Goal: Information Seeking & Learning: Check status

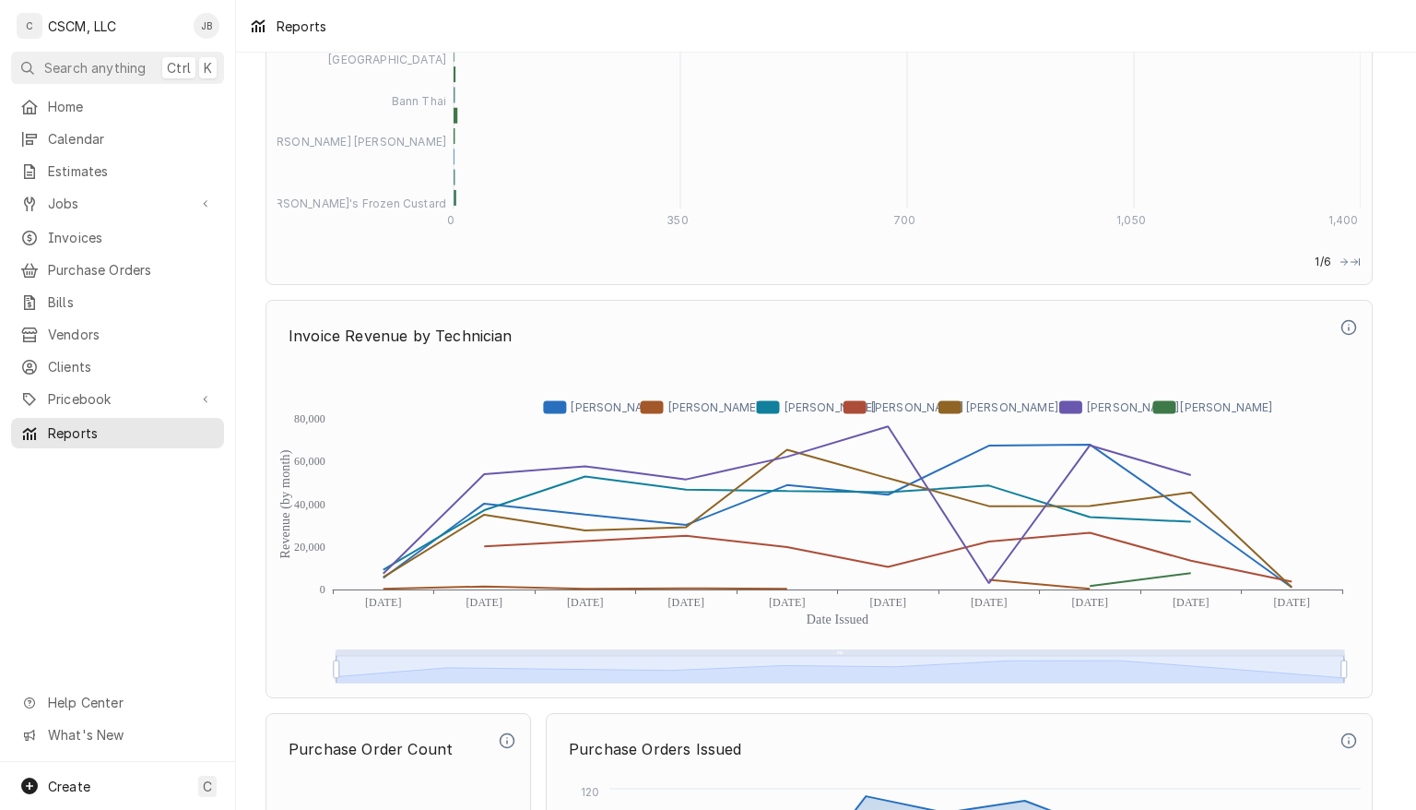
scroll to position [4858, 0]
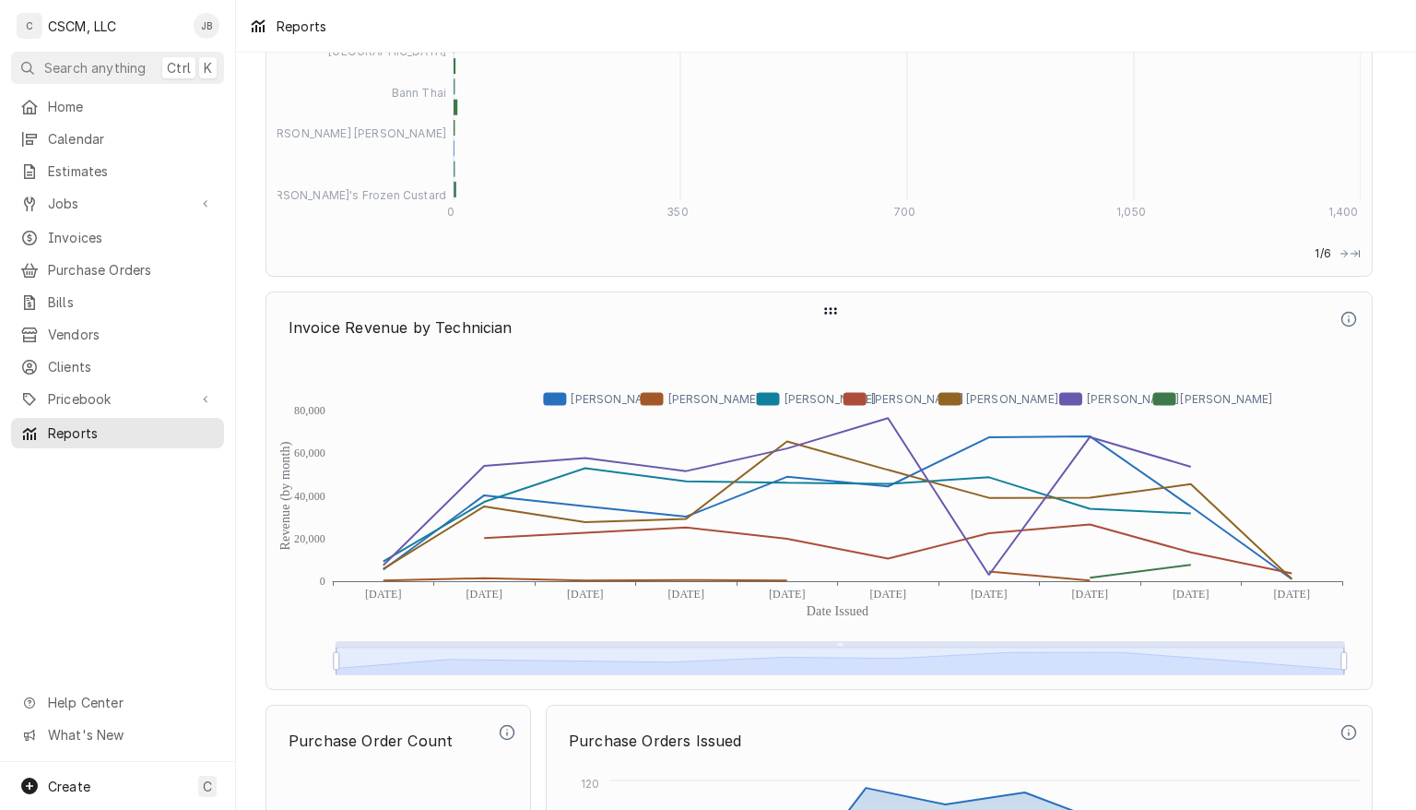
click at [1290, 581] on icon "Revenue (by month) Date Issued 0 20,000 40,000 60,000 80,000 [DATE] [DATE] [DAT…" at bounding box center [819, 516] width 1083 height 323
click at [1291, 567] on icon "Revenue (by month) Date Issued 0 20,000 40,000 60,000 80,000 [DATE] [DATE] [DAT…" at bounding box center [819, 516] width 1083 height 323
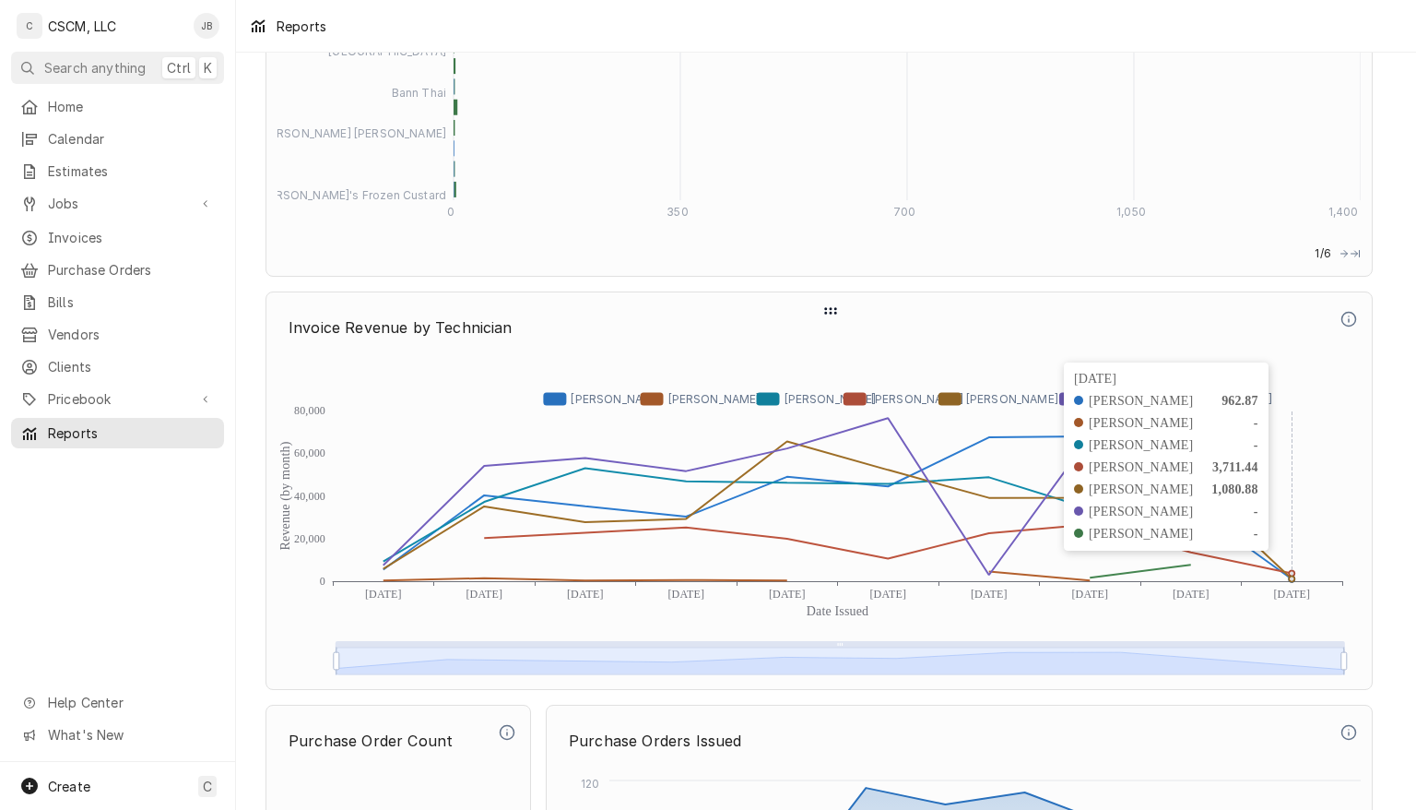
click at [1199, 575] on icon "Dynamic Content Wrapper" at bounding box center [838, 509] width 909 height 137
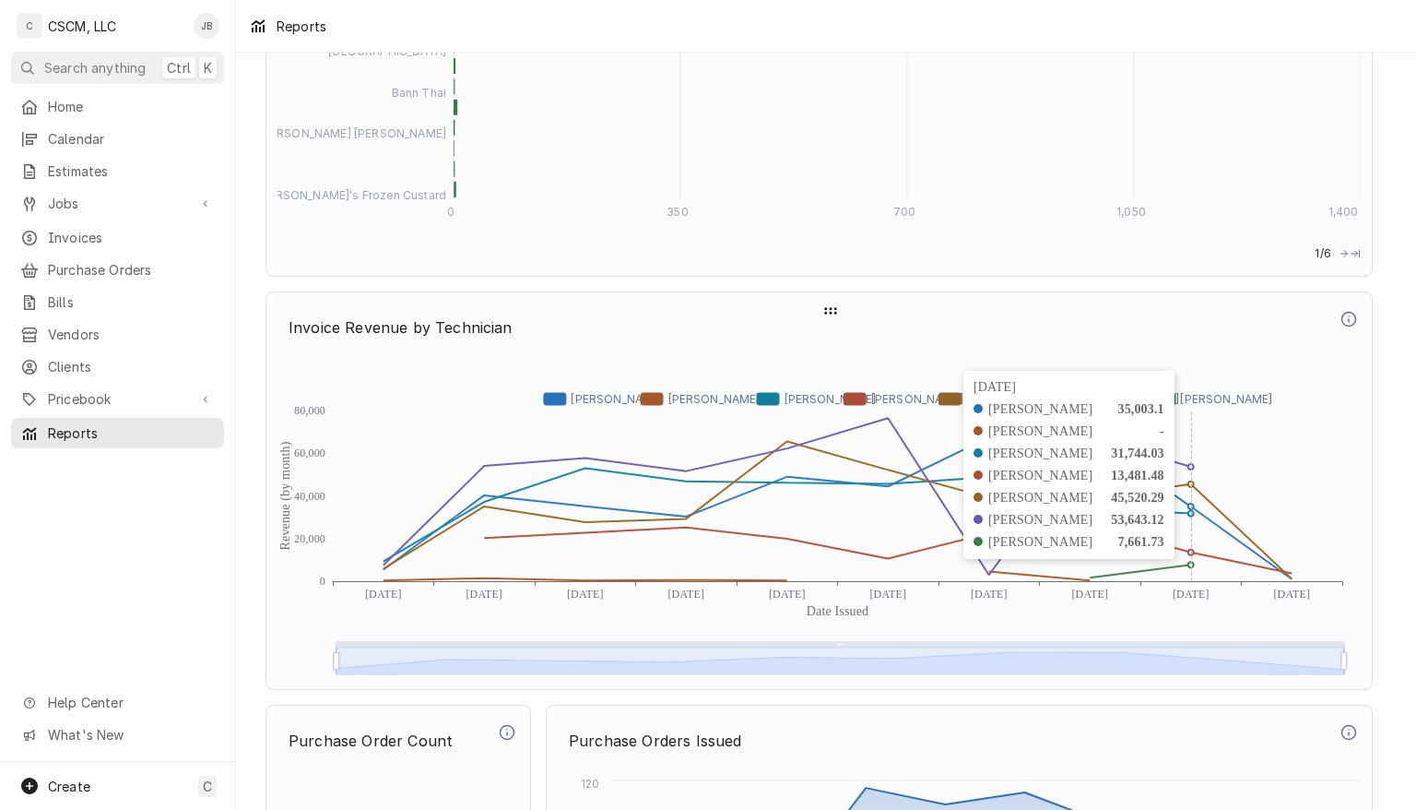
click at [1088, 582] on icon "Dynamic Content Wrapper" at bounding box center [838, 582] width 1010 height 0
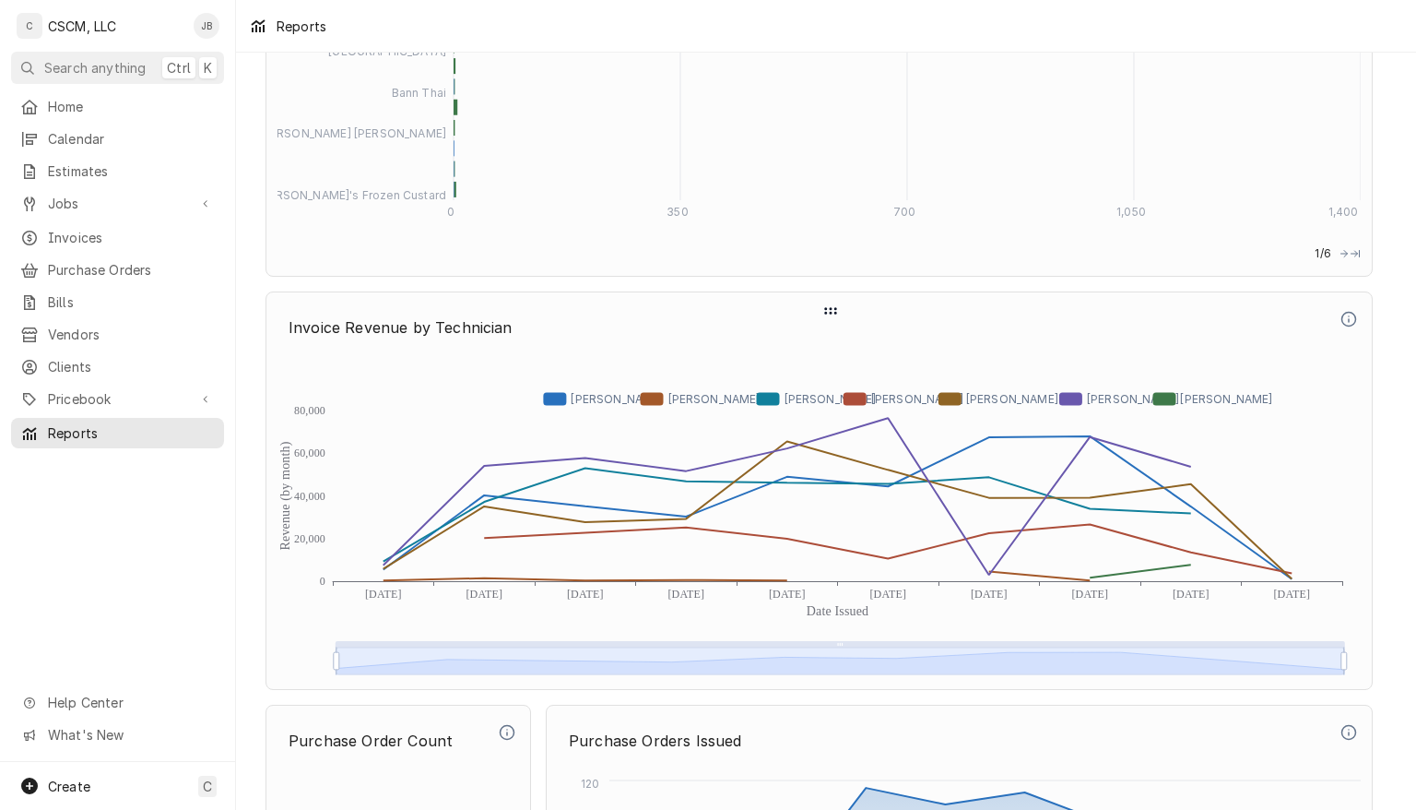
click at [1085, 551] on icon "Dynamic Content Wrapper" at bounding box center [838, 509] width 909 height 137
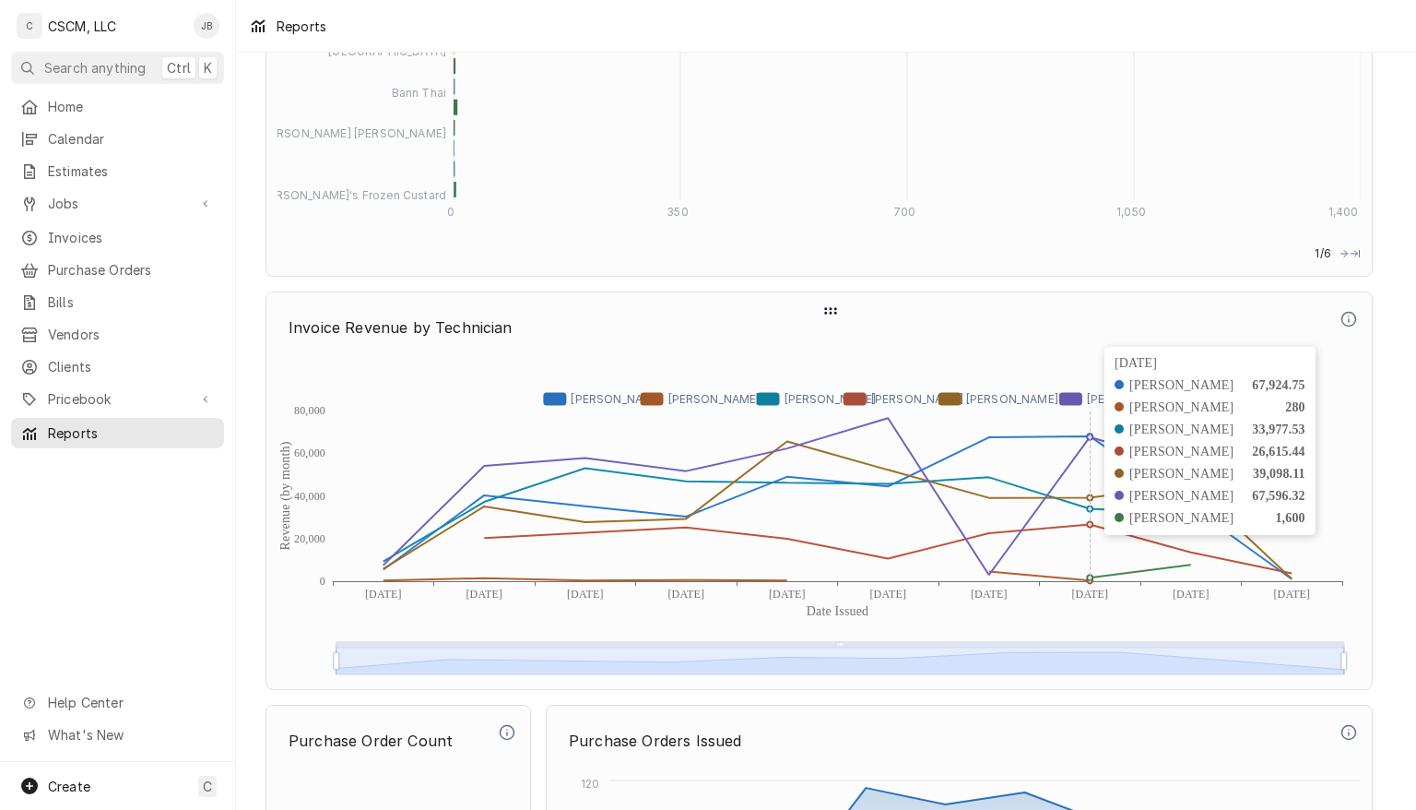
click at [978, 555] on icon "Dynamic Content Wrapper" at bounding box center [788, 496] width 808 height 157
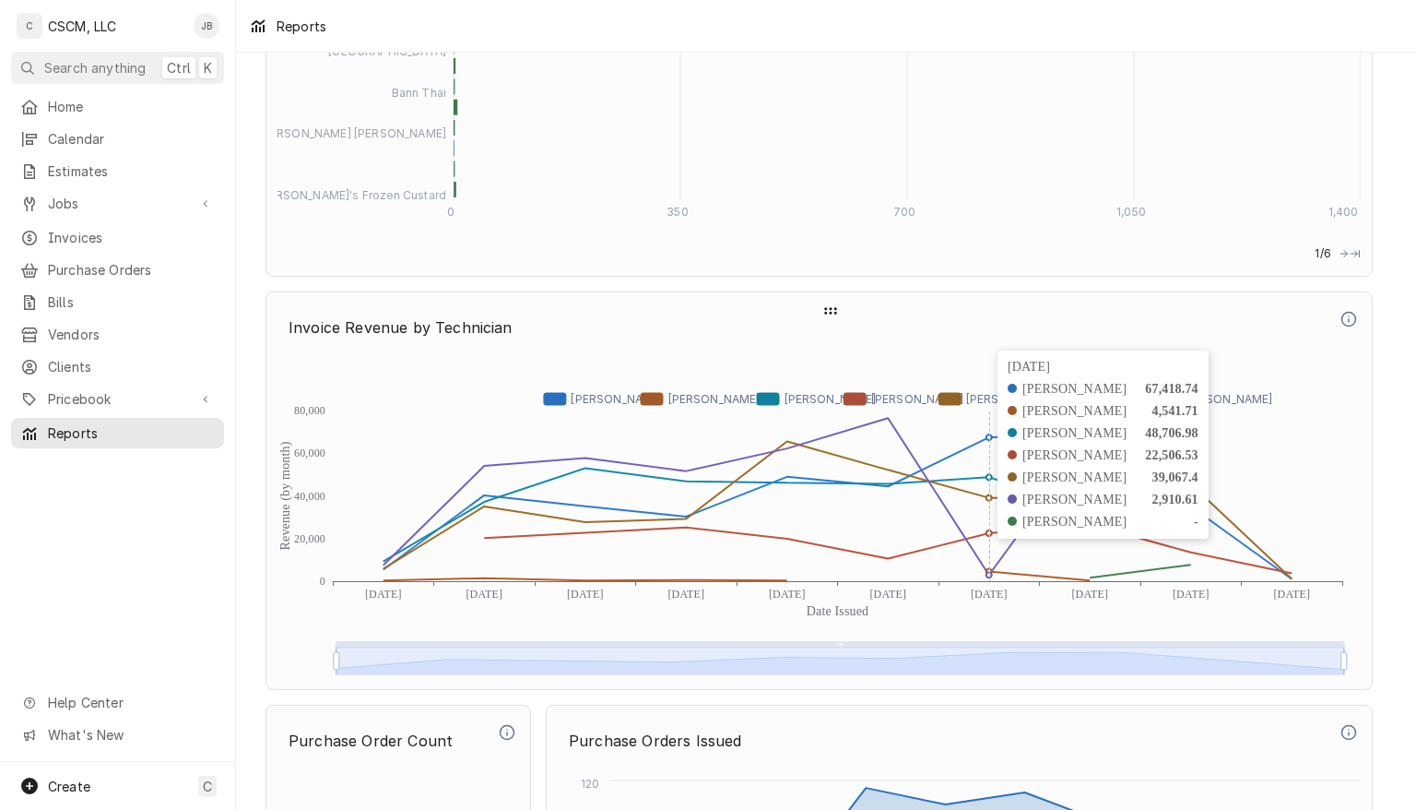
click at [892, 550] on icon "Dynamic Content Wrapper" at bounding box center [838, 509] width 909 height 137
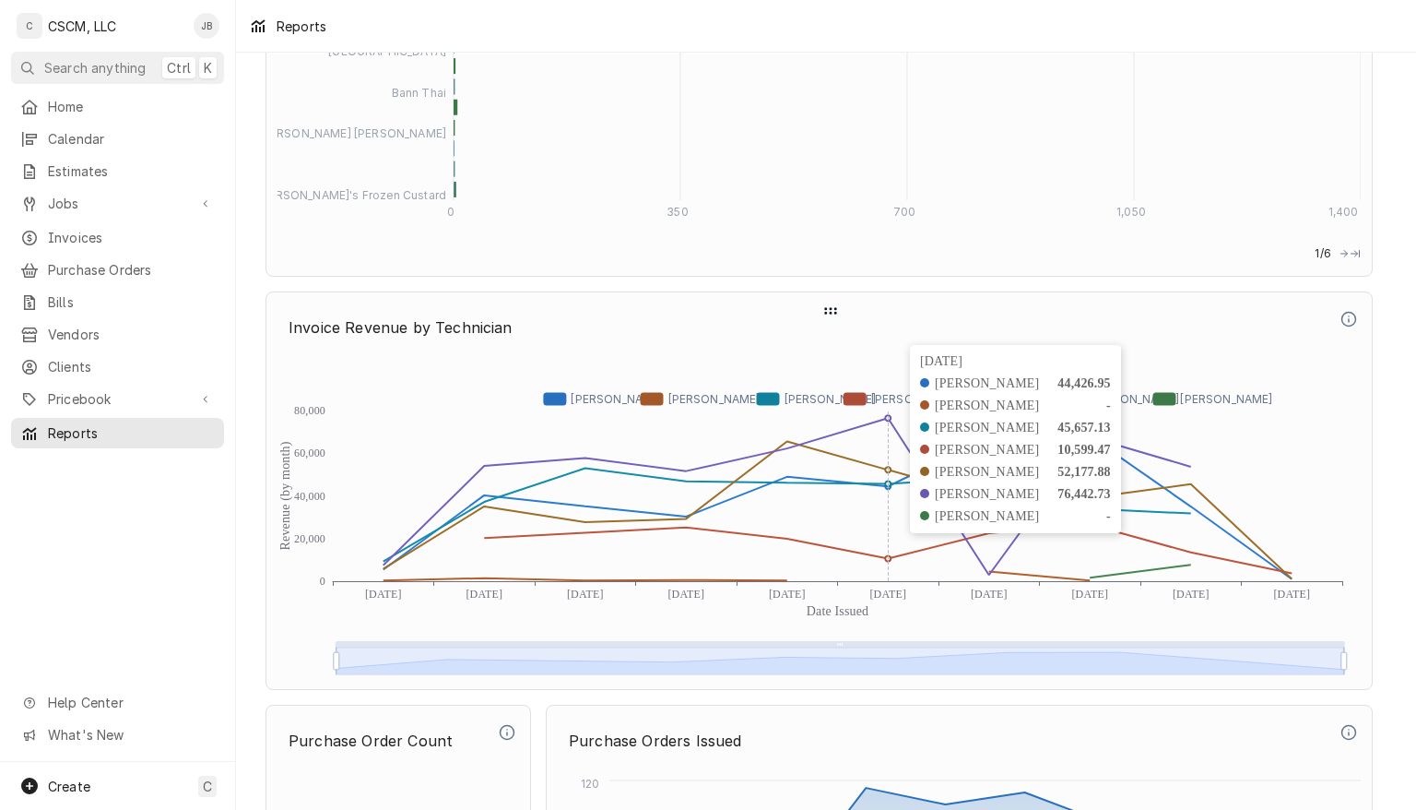
click at [776, 532] on icon "Dynamic Content Wrapper" at bounding box center [838, 509] width 909 height 137
click at [808, 515] on icon "Dynamic Content Wrapper" at bounding box center [838, 509] width 909 height 137
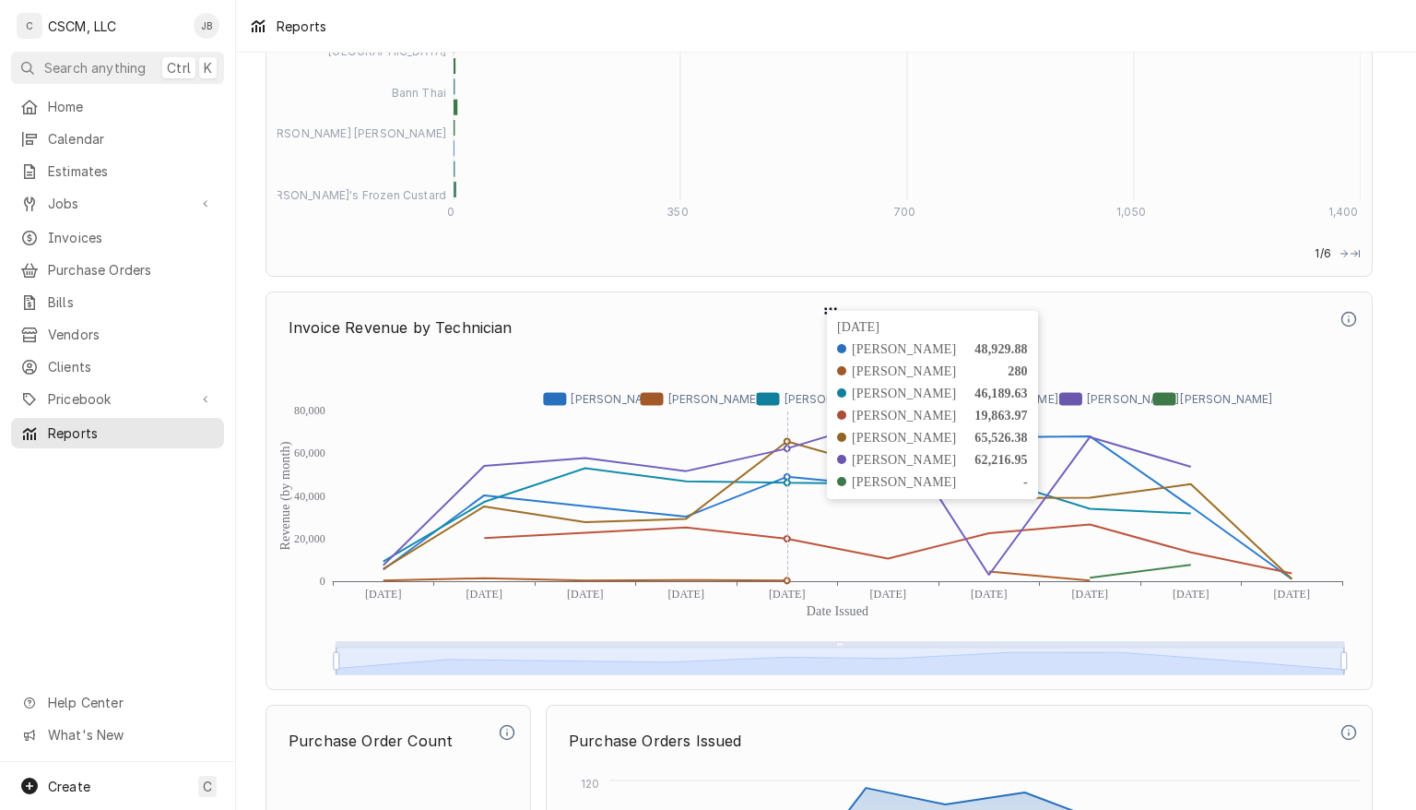
click at [694, 547] on icon "Dynamic Content Wrapper" at bounding box center [838, 509] width 909 height 137
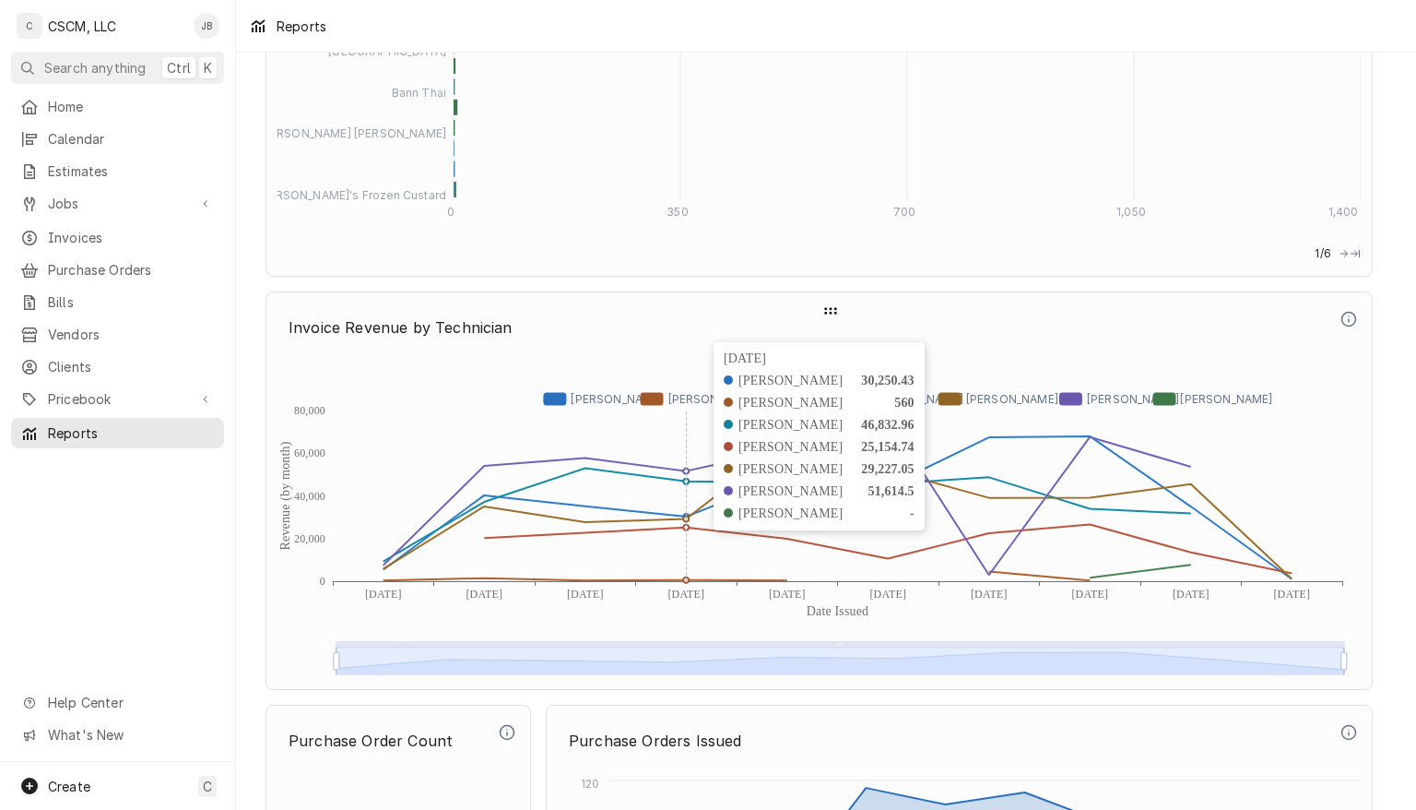
click at [1283, 577] on icon "Revenue (by month) Date Issued 0 20,000 40,000 60,000 80,000 [DATE] [DATE] [DAT…" at bounding box center [819, 516] width 1083 height 323
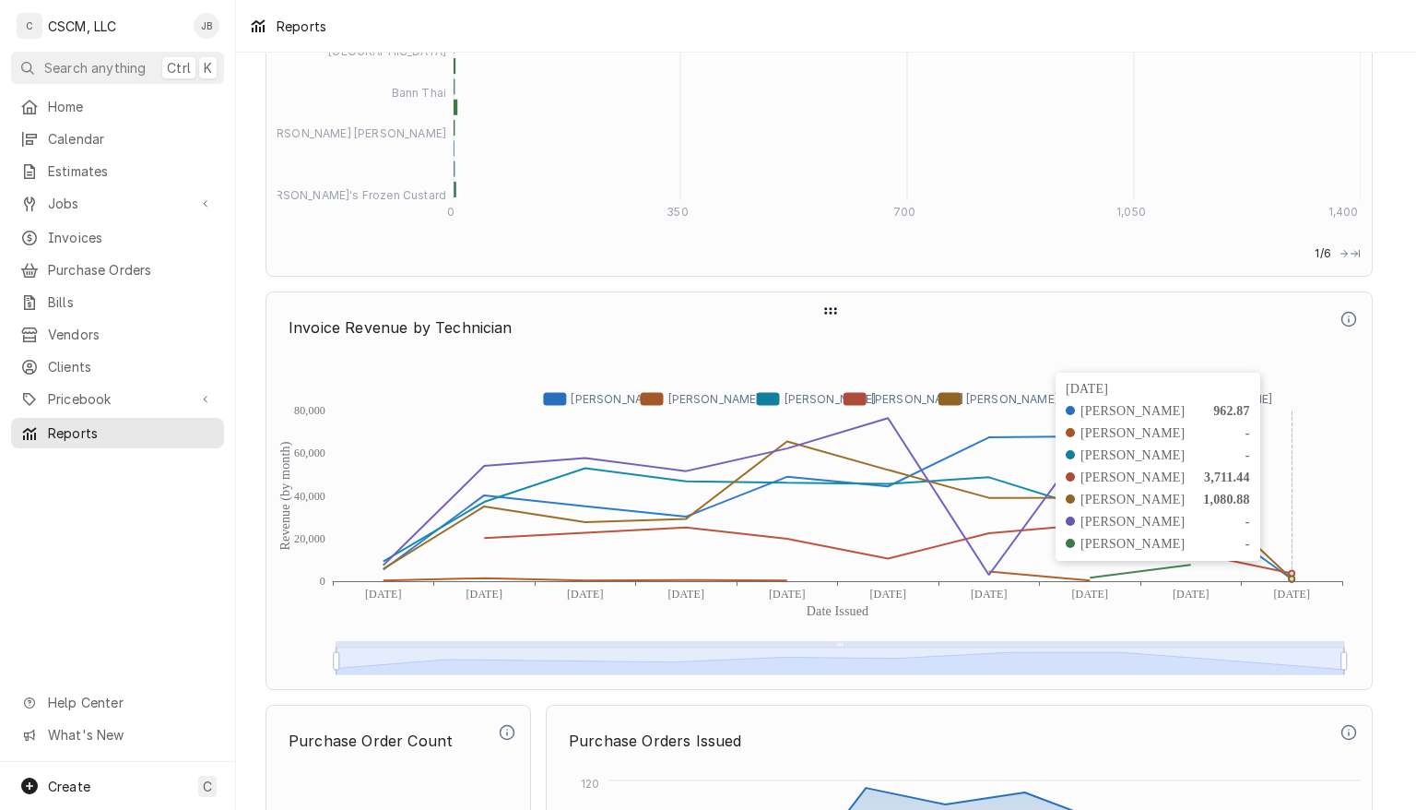
click at [1199, 588] on text "[DATE]" at bounding box center [1191, 593] width 37 height 13
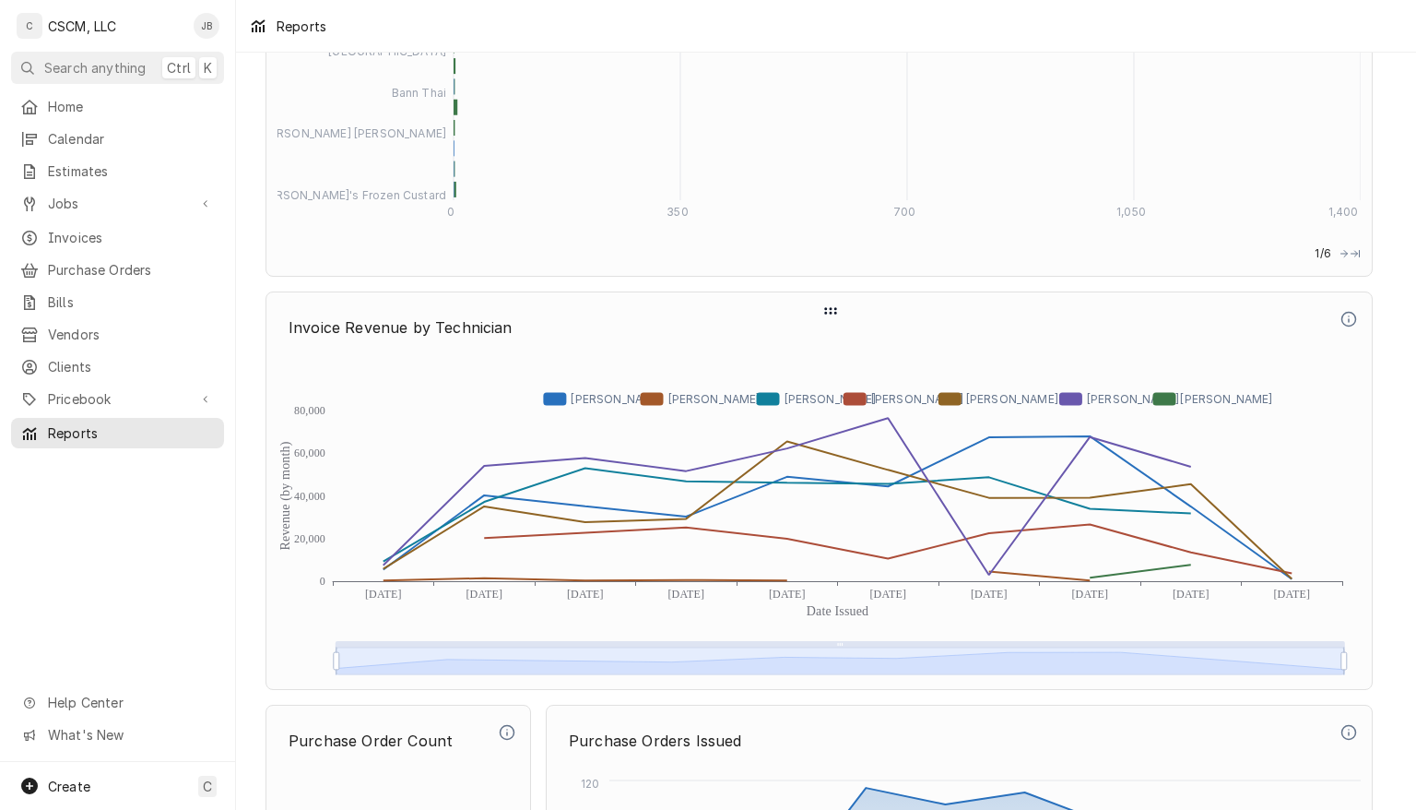
click at [1188, 538] on icon "Dynamic Content Wrapper" at bounding box center [838, 509] width 909 height 137
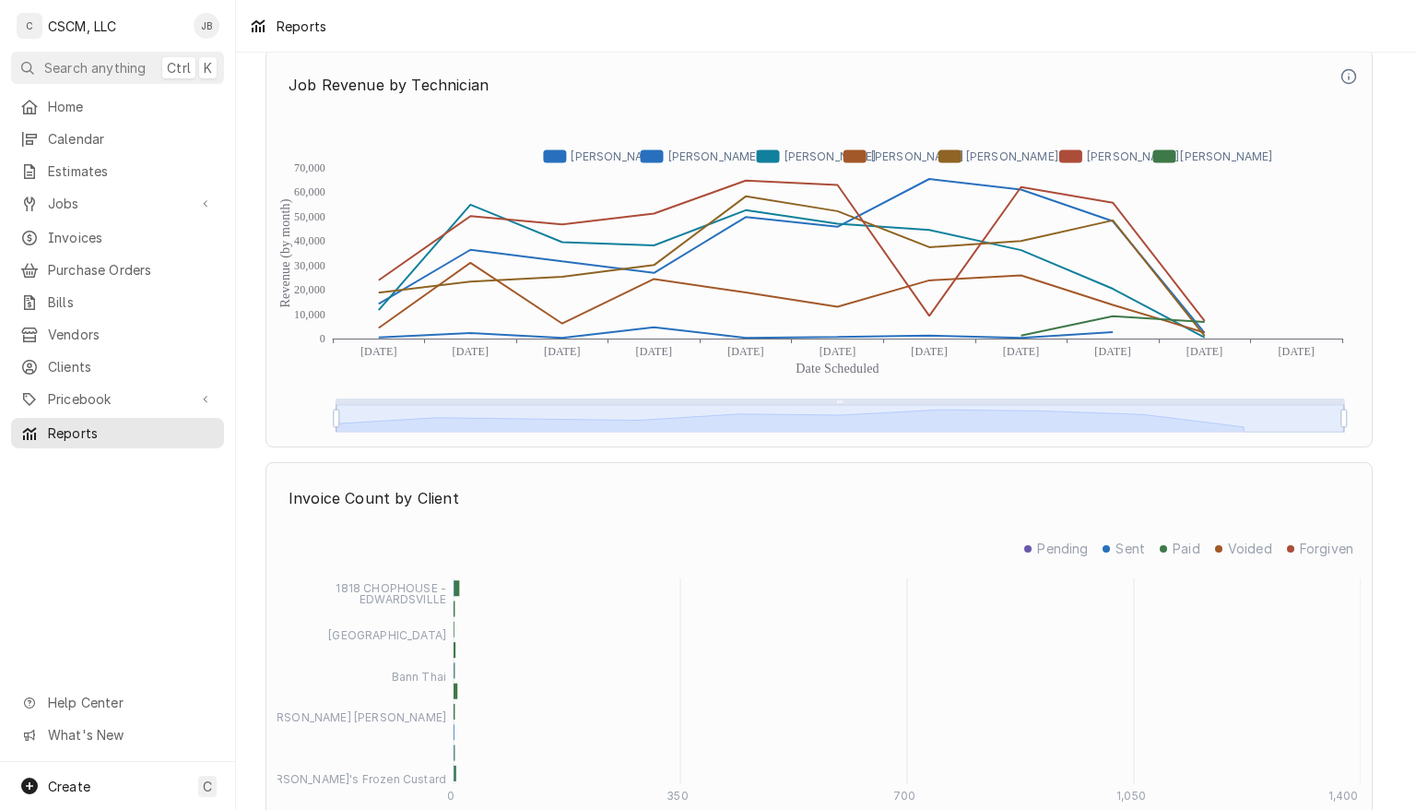
scroll to position [4274, 0]
click at [1113, 313] on icon "Dynamic Content Wrapper" at bounding box center [792, 252] width 826 height 140
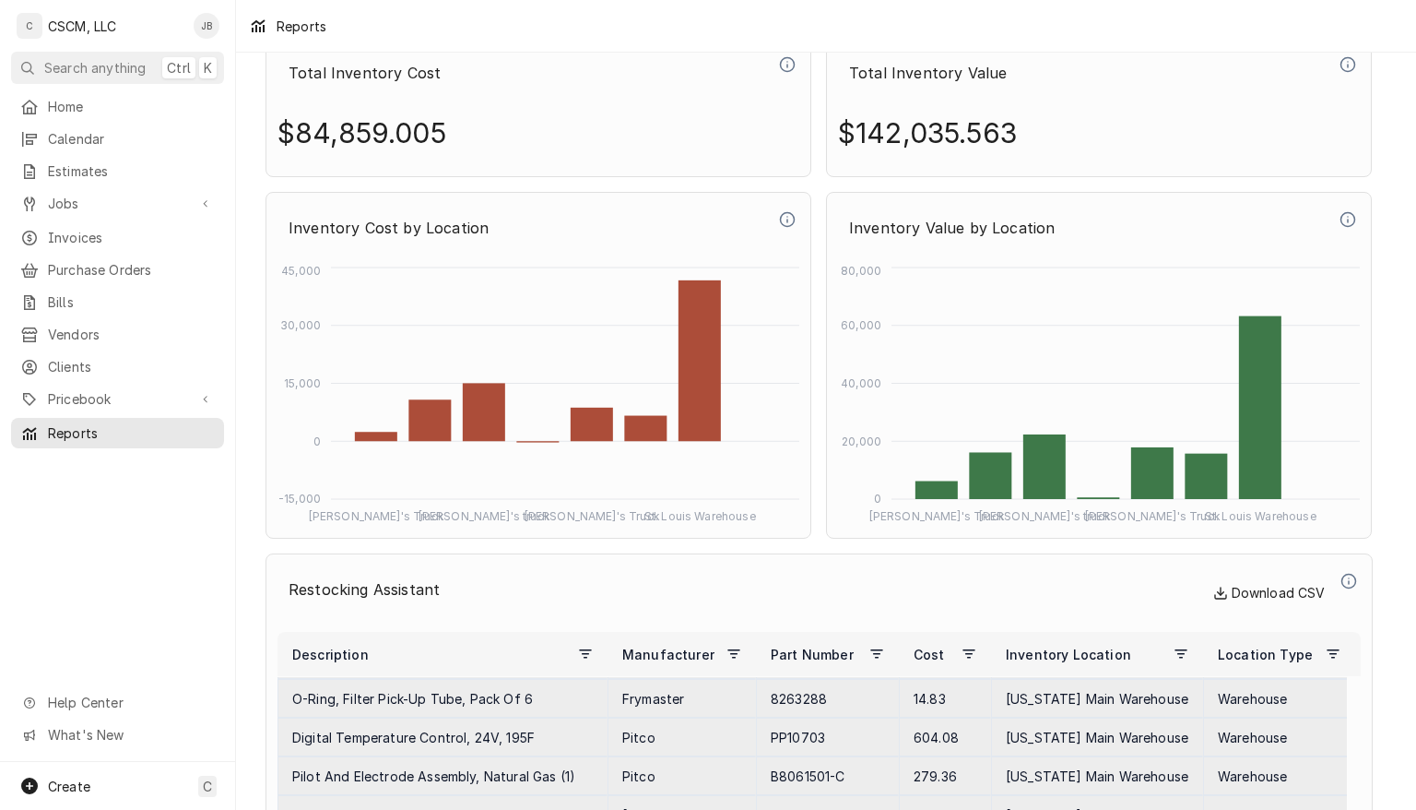
scroll to position [6658, 0]
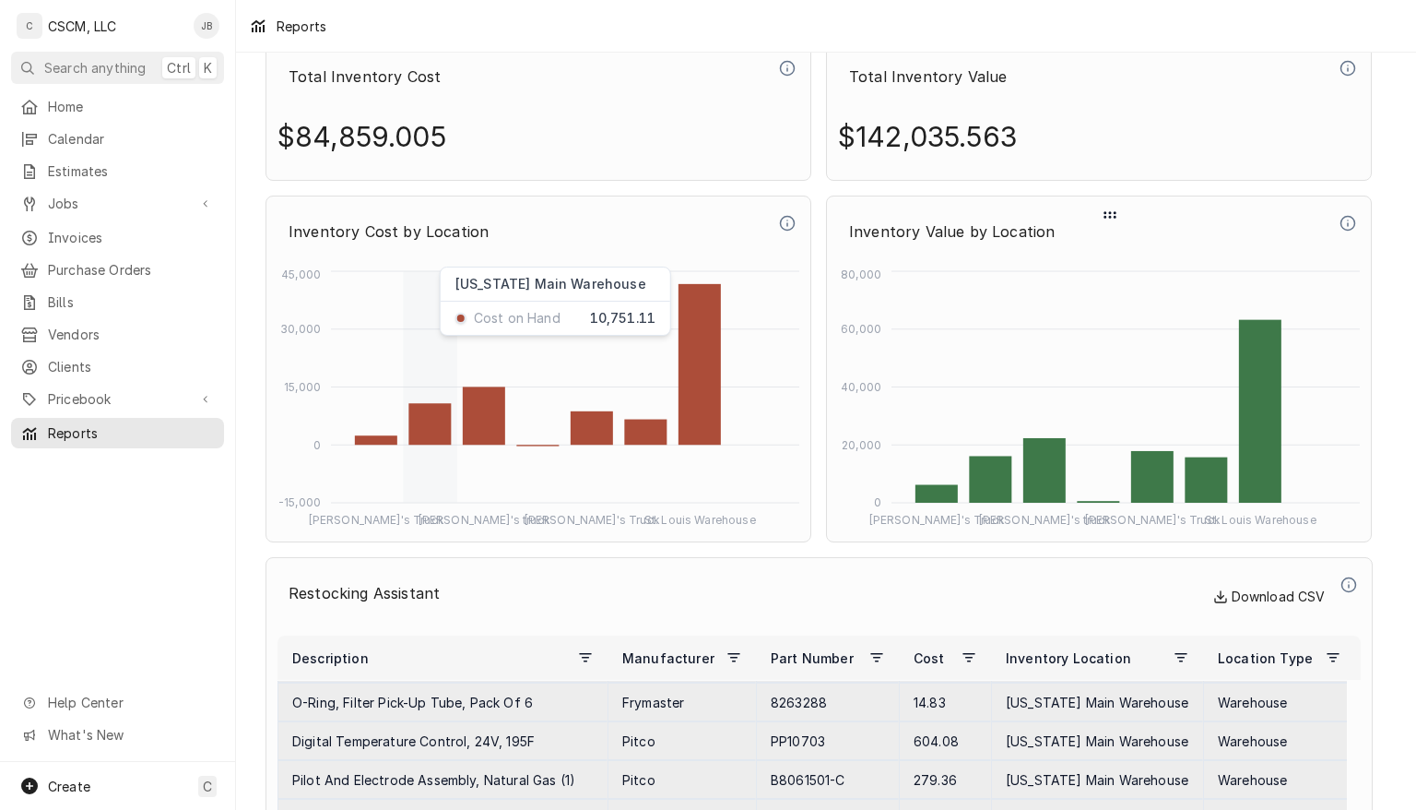
click at [1246, 416] on rect "Dynamic Content Wrapper" at bounding box center [1260, 411] width 42 height 183
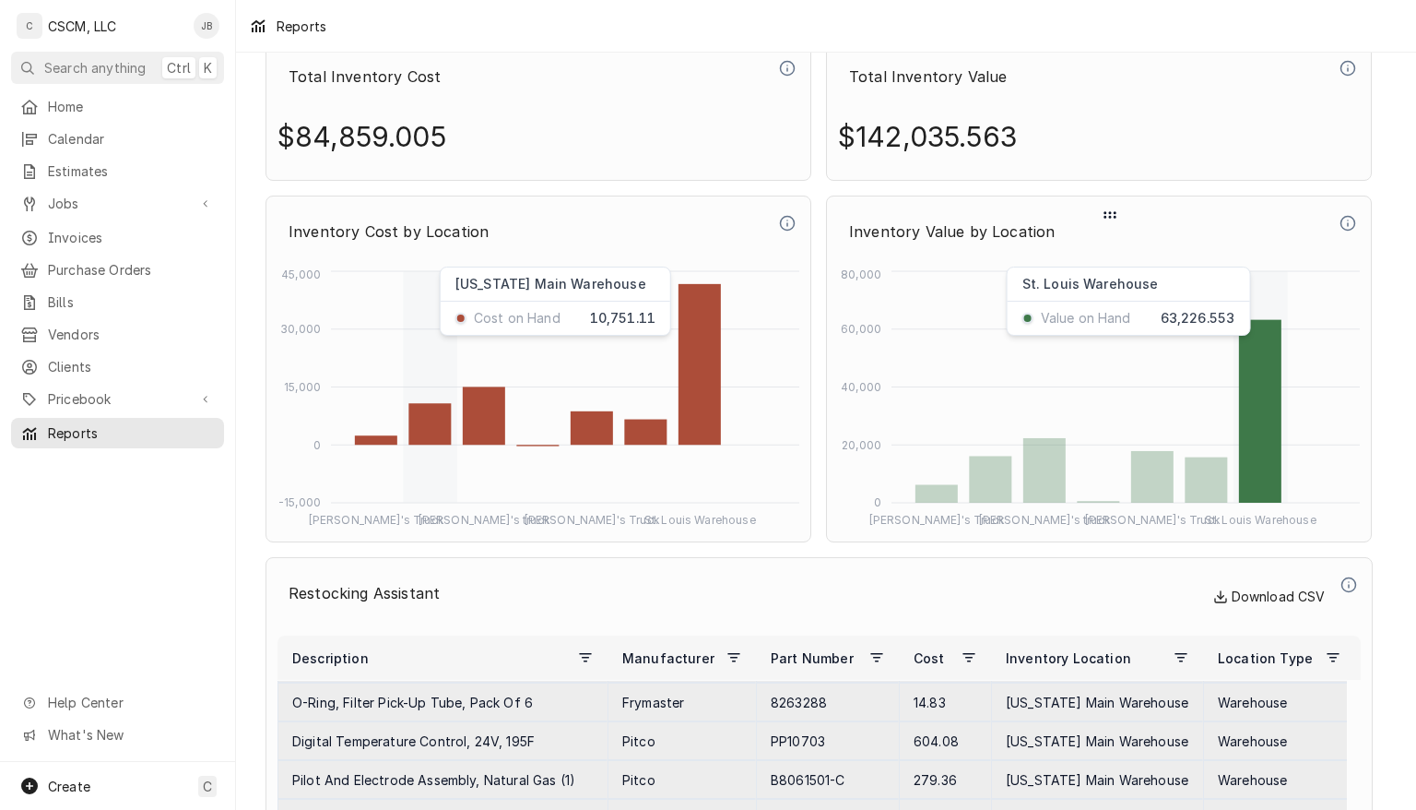
click at [1225, 474] on rect "Dynamic Content Wrapper" at bounding box center [1206, 479] width 42 height 45
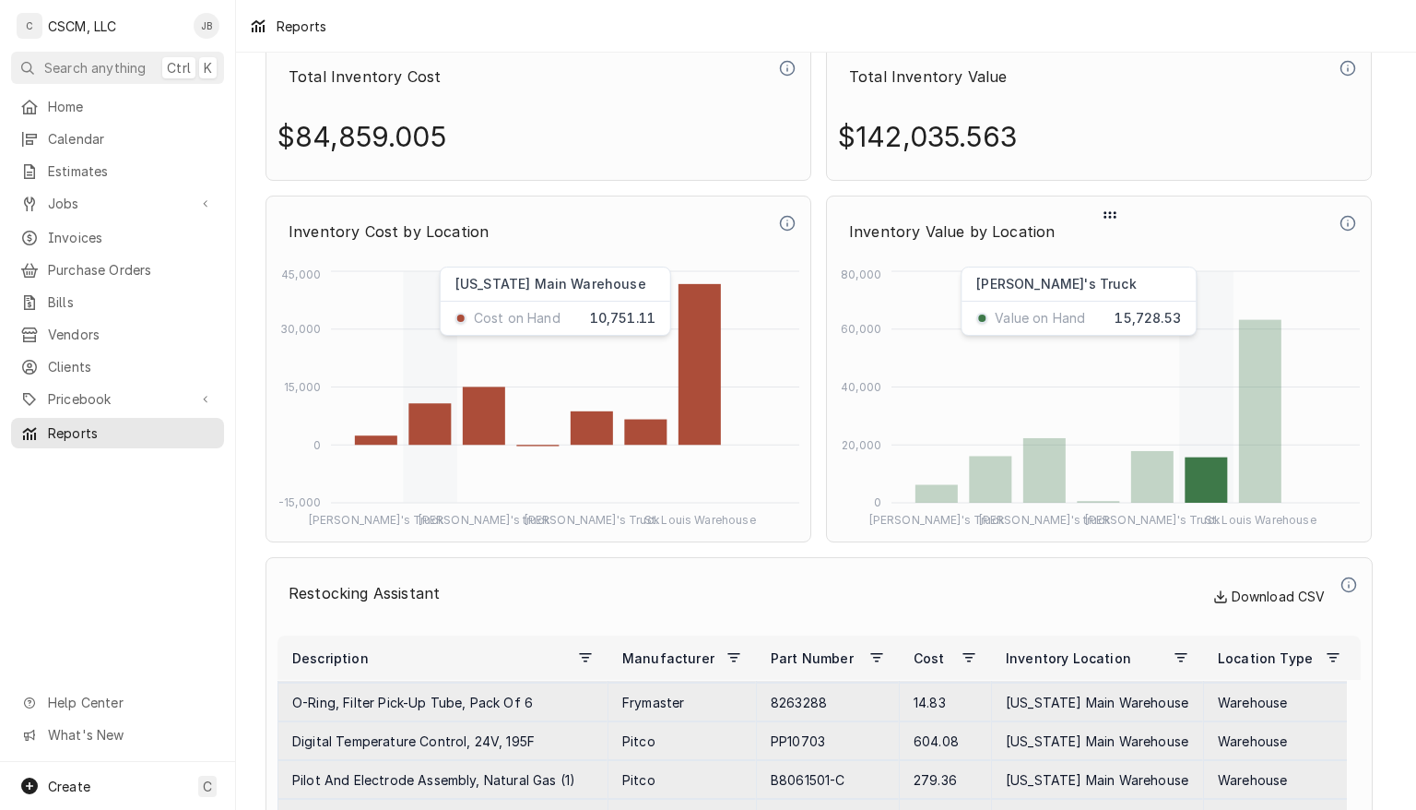
click at [1153, 477] on rect "Dynamic Content Wrapper" at bounding box center [1152, 477] width 42 height 52
click at [1036, 474] on rect "Dynamic Content Wrapper" at bounding box center [1044, 470] width 42 height 65
click at [973, 483] on rect "Dynamic Content Wrapper" at bounding box center [990, 478] width 42 height 47
click at [703, 369] on rect "Dynamic Content Wrapper" at bounding box center [700, 364] width 42 height 160
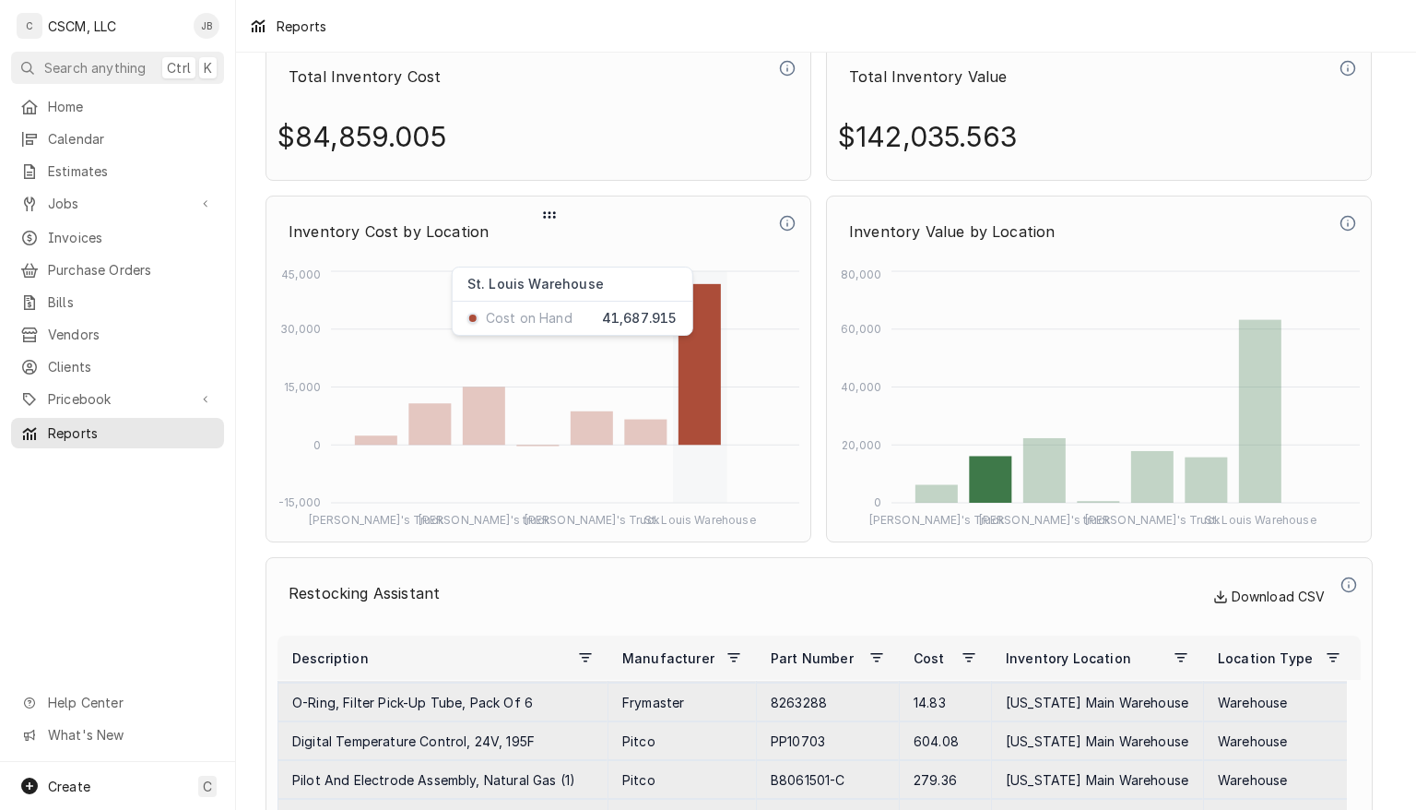
click at [638, 426] on rect "Dynamic Content Wrapper" at bounding box center [645, 433] width 42 height 26
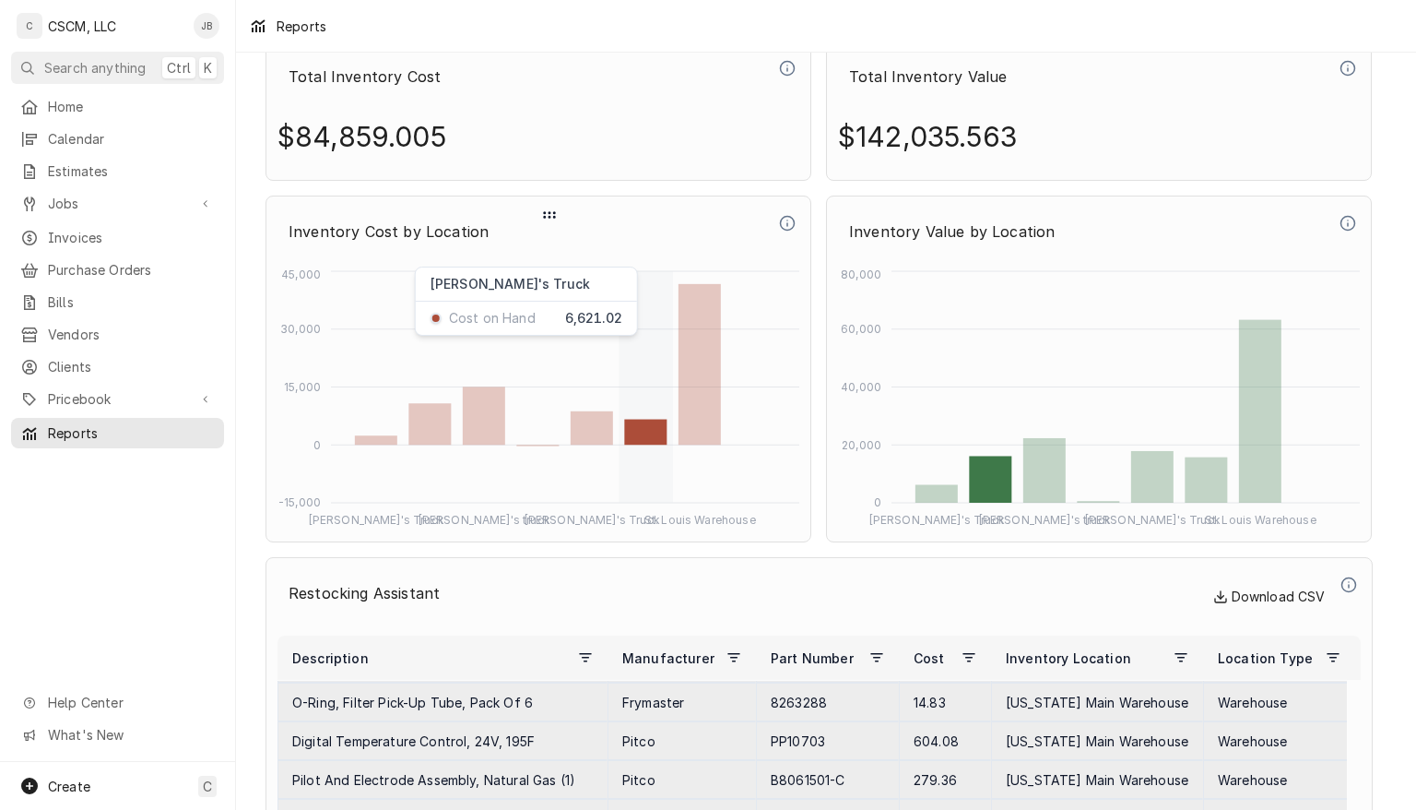
click at [586, 428] on rect "Dynamic Content Wrapper" at bounding box center [592, 427] width 42 height 33
click at [486, 428] on rect "Dynamic Content Wrapper" at bounding box center [484, 415] width 42 height 58
click at [436, 439] on rect "Dynamic Content Wrapper" at bounding box center [429, 423] width 42 height 41
click at [374, 443] on rect "Dynamic Content Wrapper" at bounding box center [376, 439] width 42 height 9
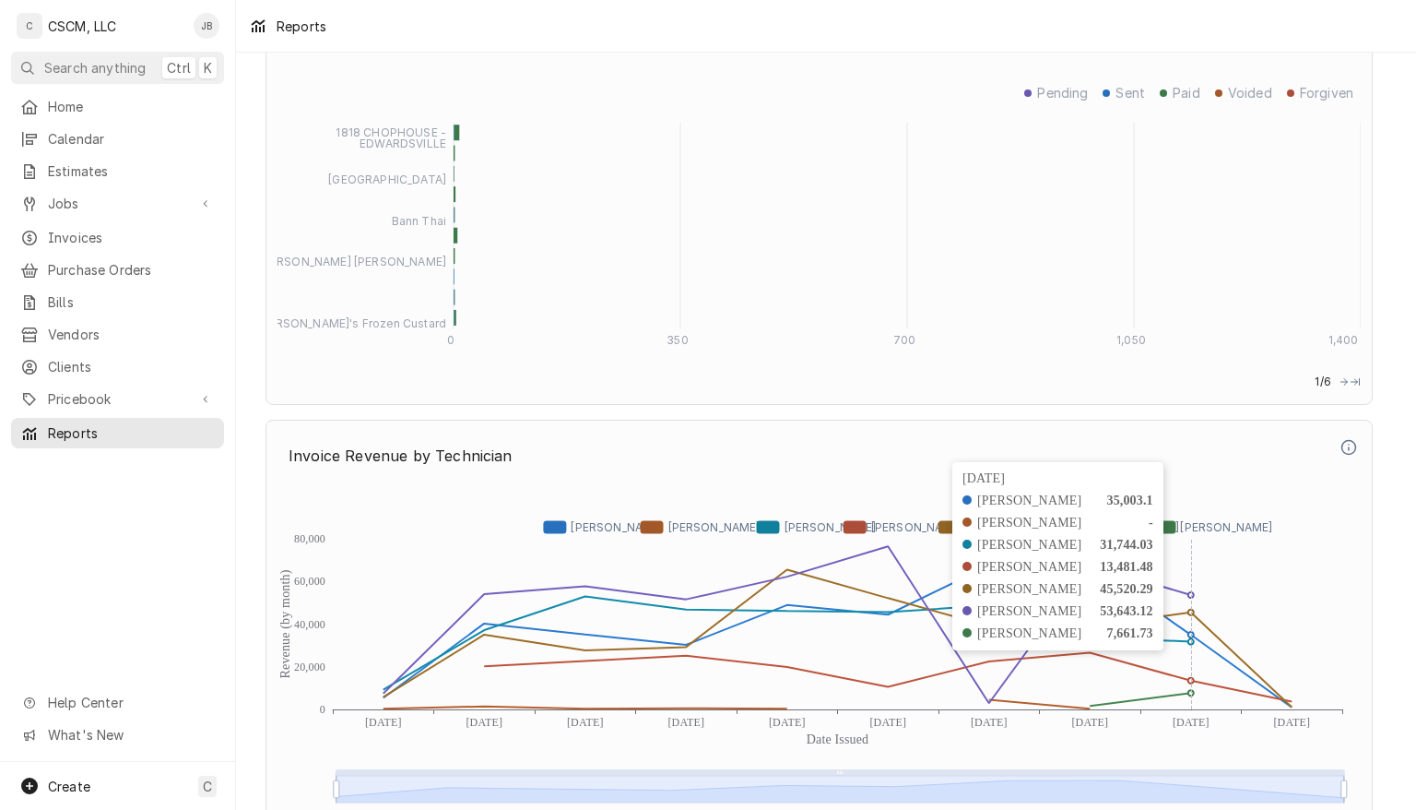
scroll to position [4631, 0]
